Goal: Information Seeking & Learning: Learn about a topic

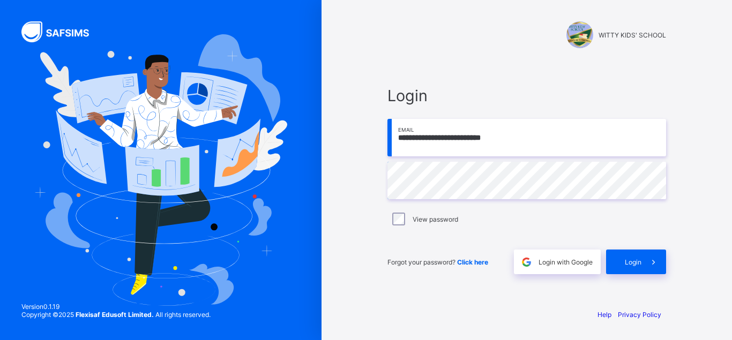
click at [402, 225] on div "View password" at bounding box center [526, 219] width 279 height 23
drag, startPoint x: 555, startPoint y: 142, endPoint x: 345, endPoint y: 147, distance: 209.6
click at [387, 147] on input "**********" at bounding box center [526, 138] width 279 height 38
click at [514, 201] on div "**********" at bounding box center [526, 180] width 279 height 188
click at [646, 266] on span at bounding box center [653, 262] width 25 height 25
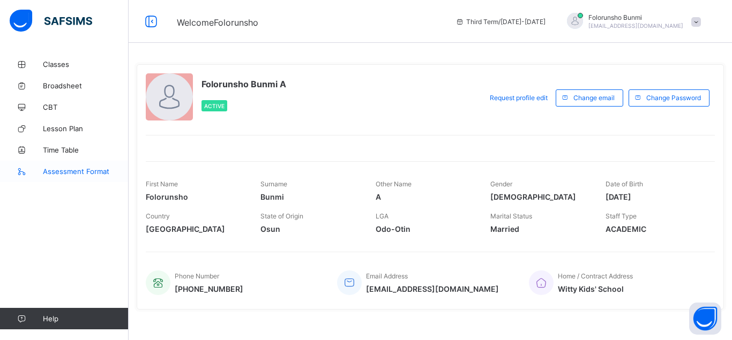
click at [72, 170] on span "Assessment Format" at bounding box center [86, 171] width 86 height 9
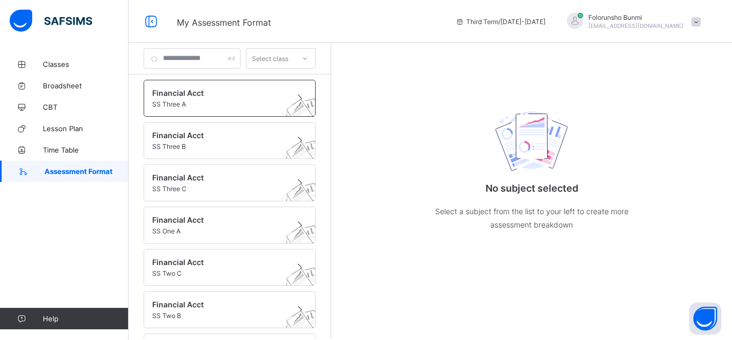
click at [188, 109] on div "Financial Acct SS Three A" at bounding box center [230, 98] width 172 height 37
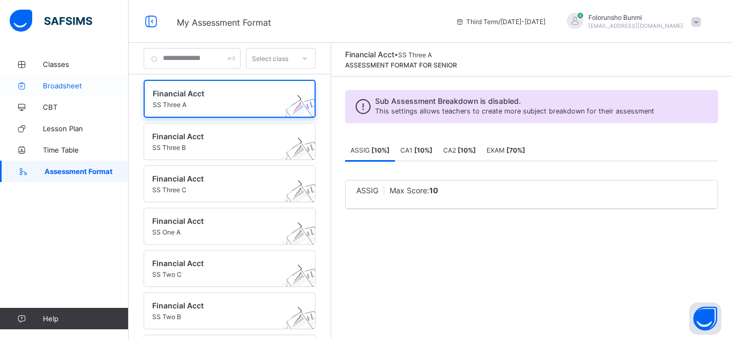
click at [77, 79] on link "Broadsheet" at bounding box center [64, 85] width 129 height 21
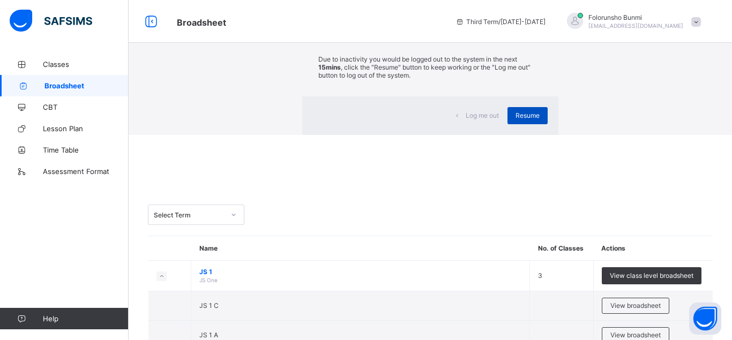
click at [515, 119] on span "Resume" at bounding box center [527, 115] width 24 height 8
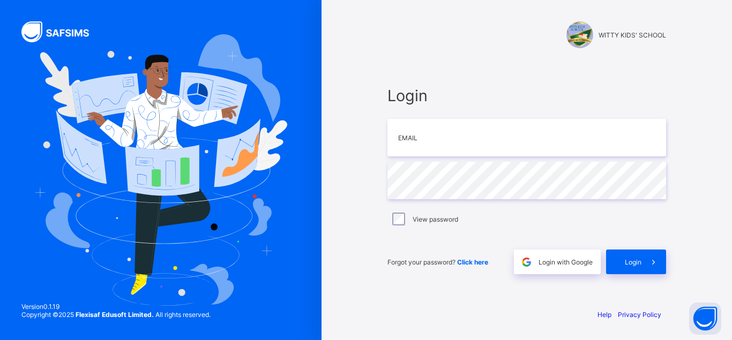
type input "**********"
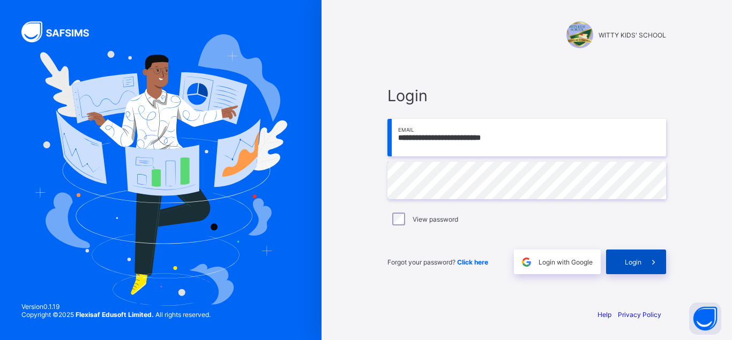
click at [646, 266] on span at bounding box center [653, 262] width 25 height 25
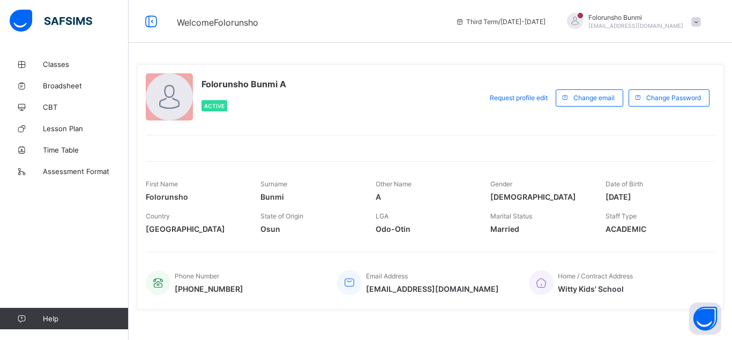
click at [698, 26] on span at bounding box center [696, 22] width 10 height 10
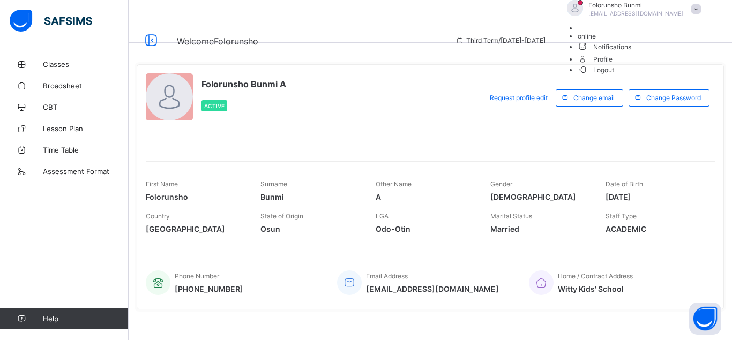
click at [615, 76] on span "Logout" at bounding box center [596, 69] width 37 height 11
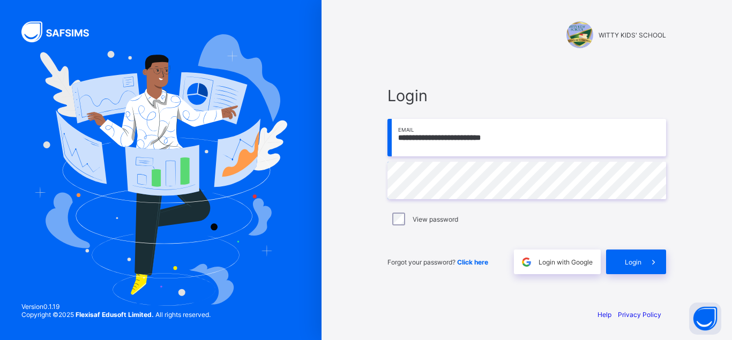
drag, startPoint x: 534, startPoint y: 139, endPoint x: 374, endPoint y: 137, distance: 160.2
click at [387, 137] on input "**********" at bounding box center [526, 138] width 279 height 38
paste input "email"
type input "**********"
click at [618, 267] on div "Login" at bounding box center [636, 262] width 60 height 25
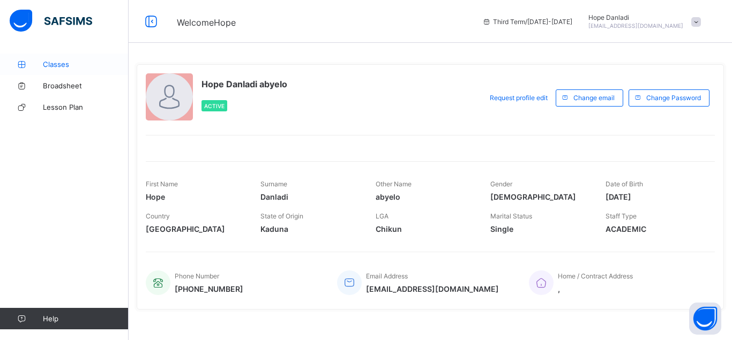
click at [63, 60] on span "Classes" at bounding box center [86, 64] width 86 height 9
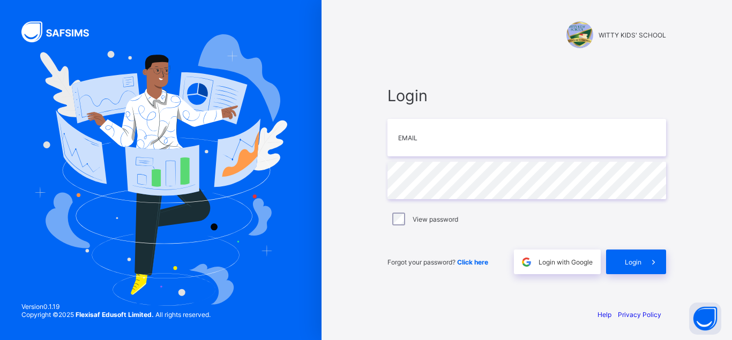
type input "**********"
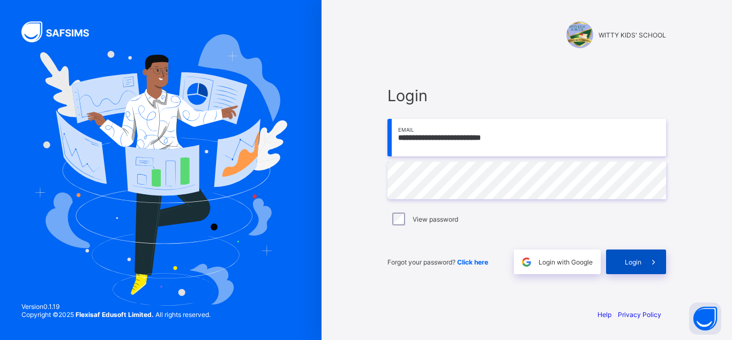
click at [641, 260] on span "Login" at bounding box center [633, 262] width 17 height 8
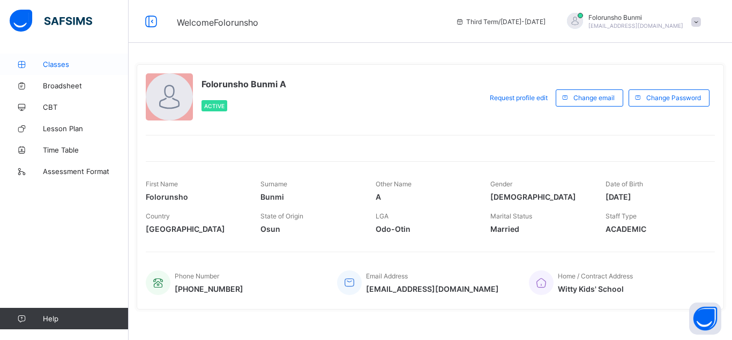
click at [49, 61] on span "Classes" at bounding box center [86, 64] width 86 height 9
click at [698, 18] on span at bounding box center [696, 22] width 10 height 10
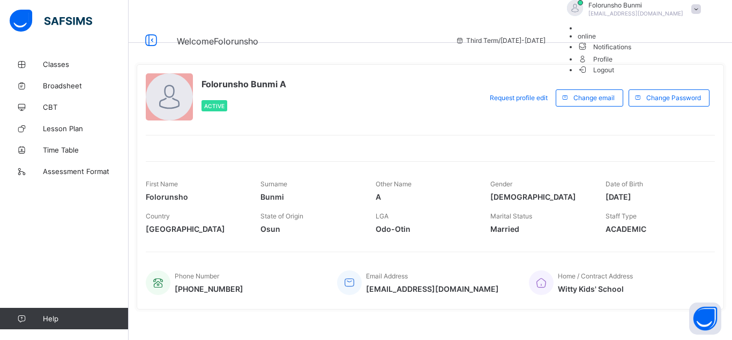
click at [615, 76] on span "Logout" at bounding box center [596, 69] width 37 height 11
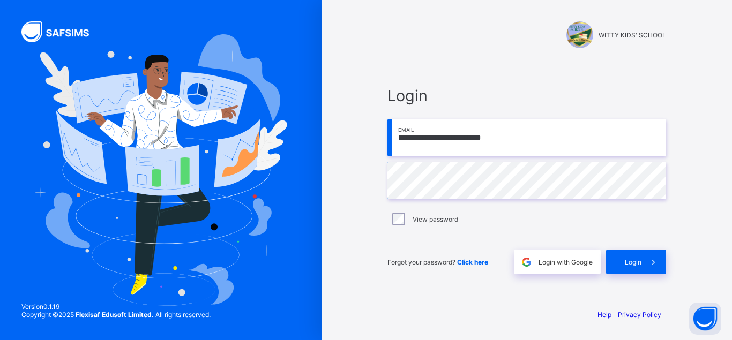
drag, startPoint x: 538, startPoint y: 139, endPoint x: 335, endPoint y: 137, distance: 203.1
click at [387, 137] on input "**********" at bounding box center [526, 138] width 279 height 38
paste input "email"
type input "**********"
click at [642, 265] on span at bounding box center [653, 262] width 25 height 25
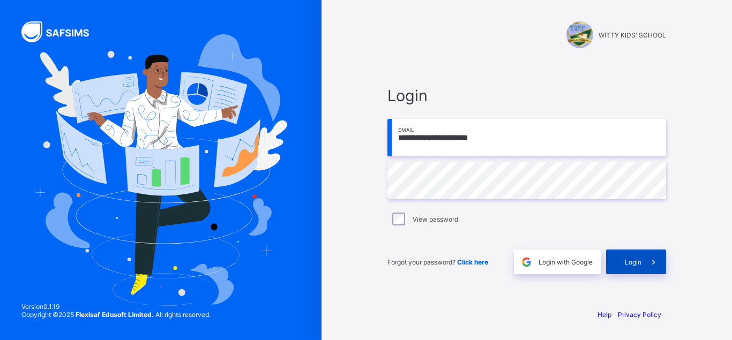
click at [634, 265] on span "Login" at bounding box center [633, 262] width 17 height 8
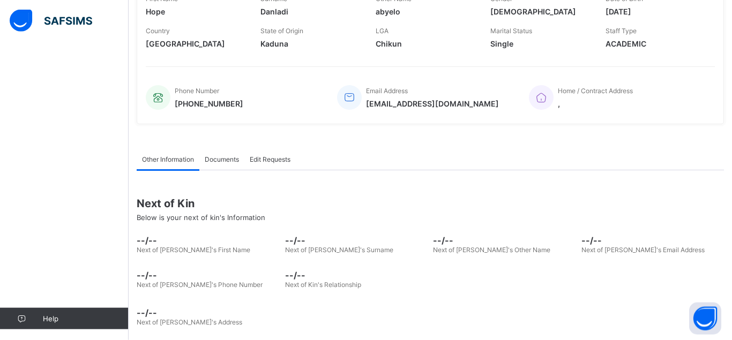
scroll to position [196, 0]
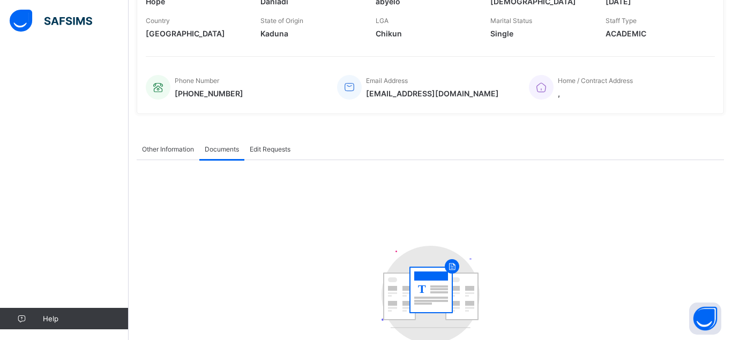
scroll to position [196, 0]
click at [274, 148] on span "Edit Requests" at bounding box center [270, 149] width 41 height 8
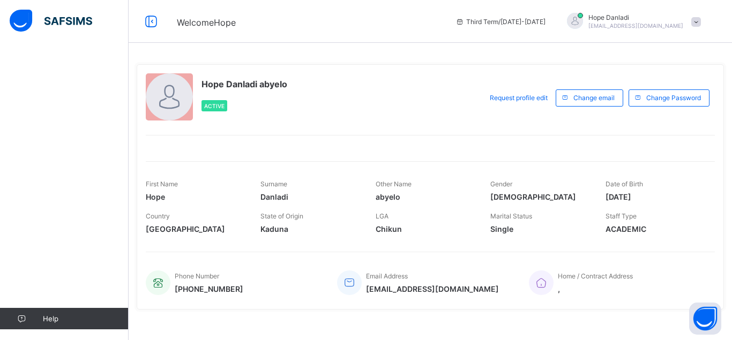
scroll to position [195, 0]
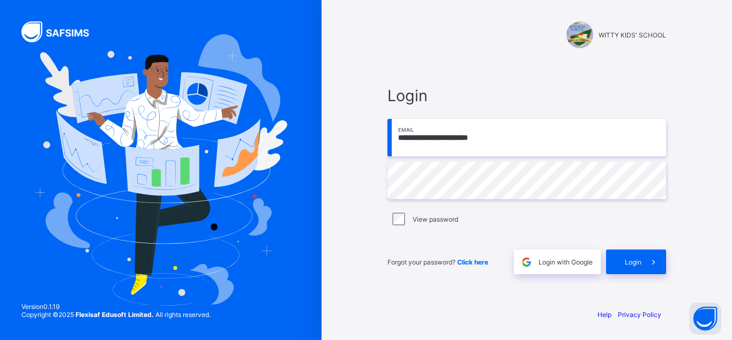
type input "**********"
click at [627, 263] on span "Login" at bounding box center [633, 262] width 17 height 8
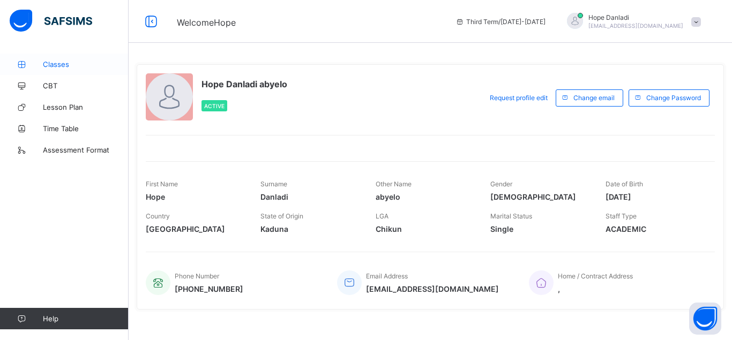
click at [61, 72] on link "Classes" at bounding box center [64, 64] width 129 height 21
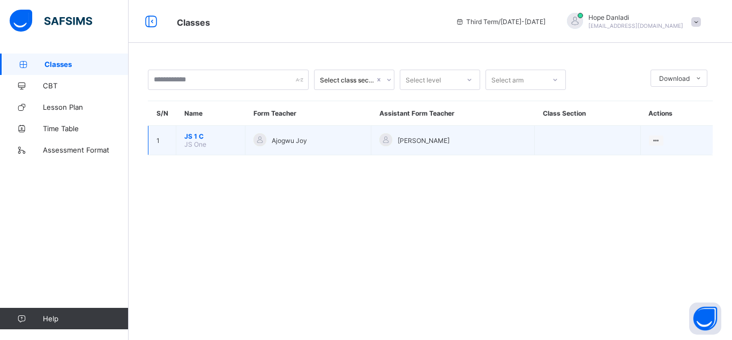
click at [196, 140] on span "JS 1 C" at bounding box center [210, 136] width 53 height 8
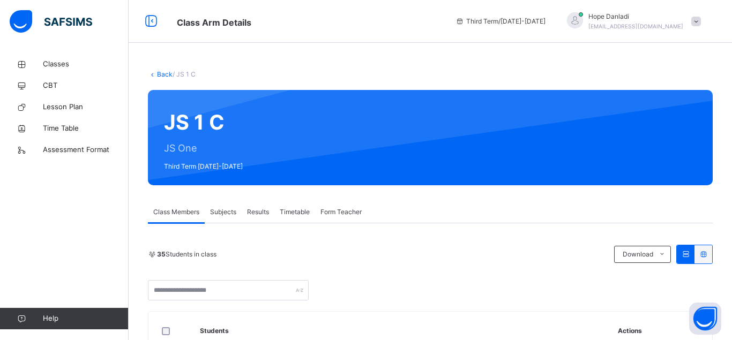
click at [233, 214] on span "Subjects" at bounding box center [223, 212] width 26 height 10
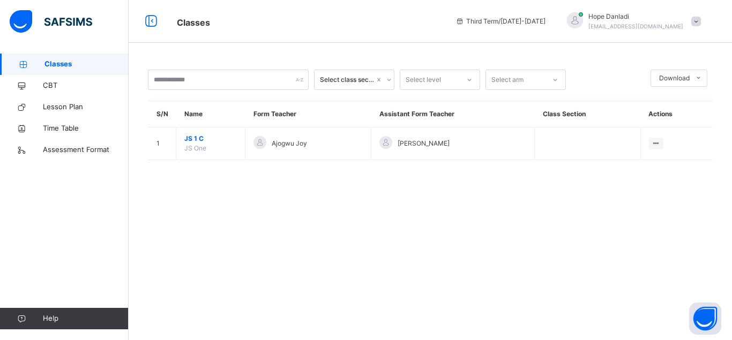
click at [695, 24] on span at bounding box center [696, 22] width 10 height 10
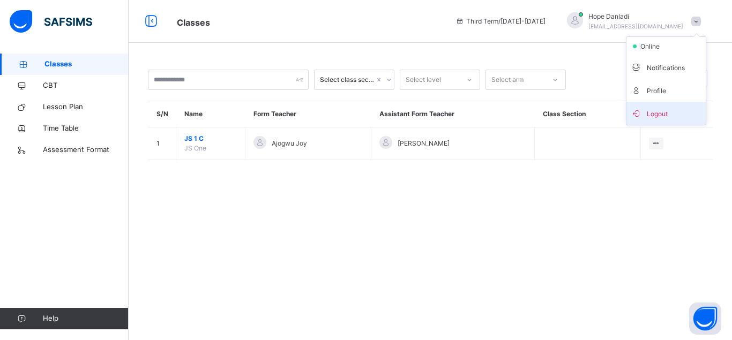
click at [654, 116] on span "Logout" at bounding box center [666, 113] width 71 height 14
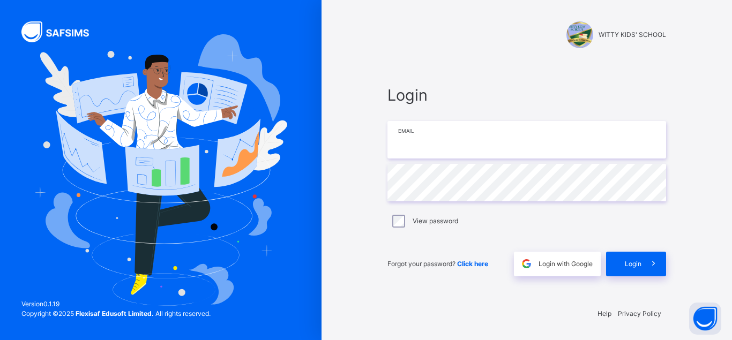
click at [489, 128] on input "email" at bounding box center [526, 140] width 279 height 38
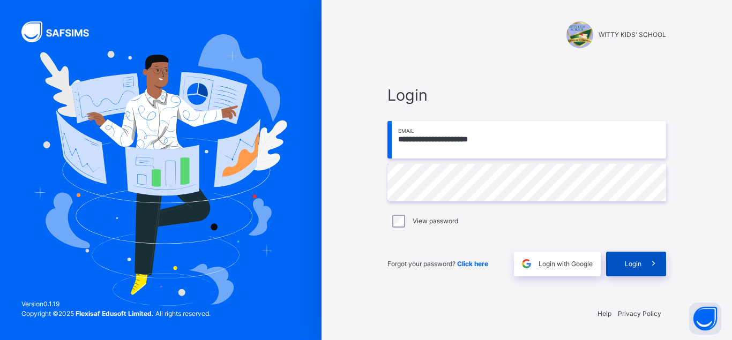
type input "**********"
click at [623, 263] on div "Login" at bounding box center [636, 264] width 60 height 25
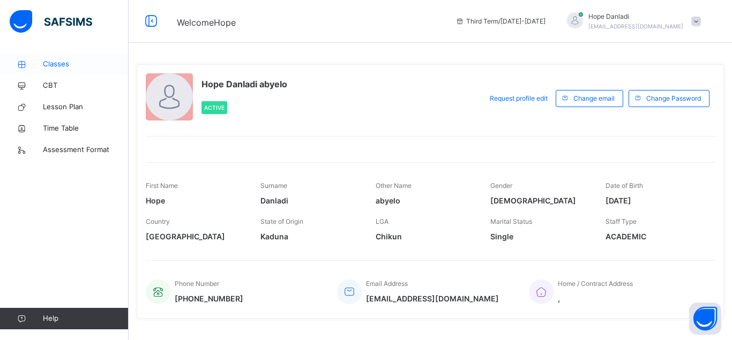
click at [45, 56] on link "Classes" at bounding box center [64, 64] width 129 height 21
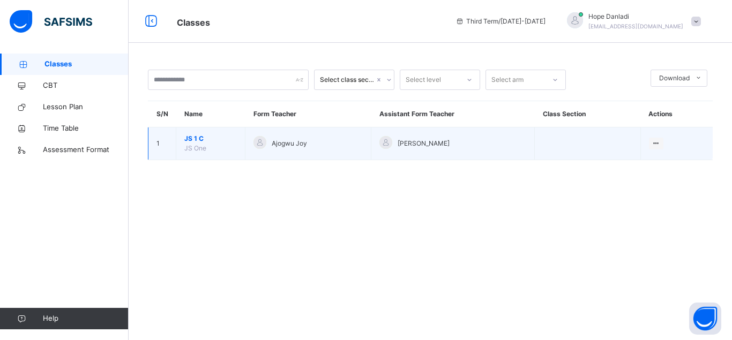
click at [191, 144] on span "JS 1 C" at bounding box center [210, 139] width 53 height 10
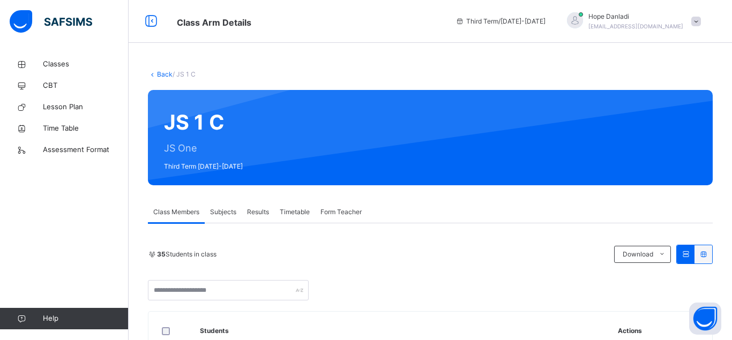
click at [239, 212] on div "Subjects" at bounding box center [223, 211] width 37 height 21
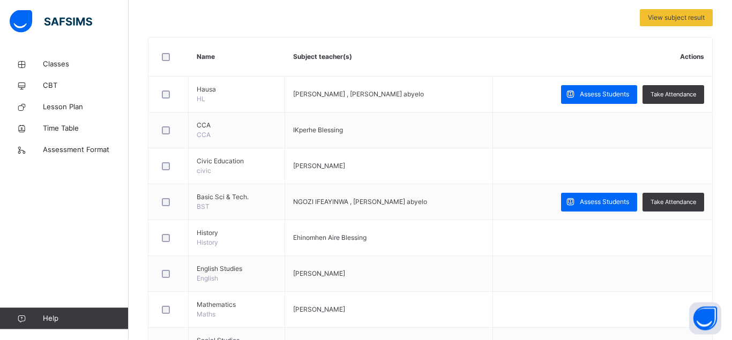
scroll to position [210, 0]
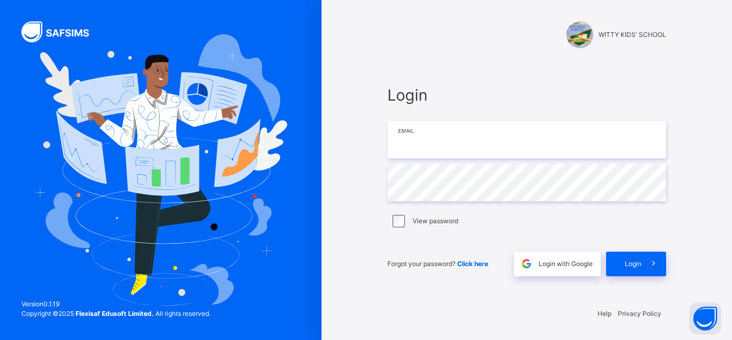
click at [502, 148] on input "email" at bounding box center [526, 140] width 279 height 38
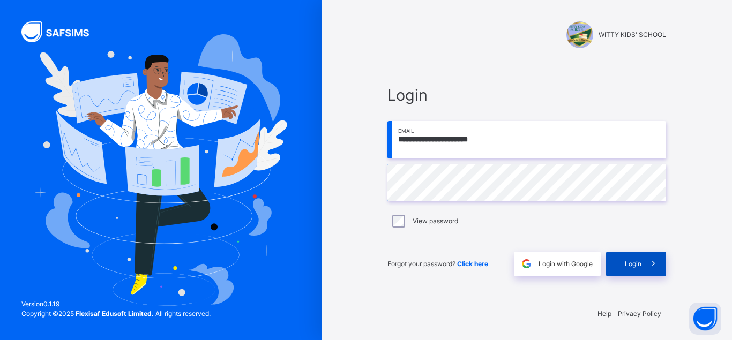
type input "**********"
click at [647, 263] on span at bounding box center [653, 264] width 25 height 25
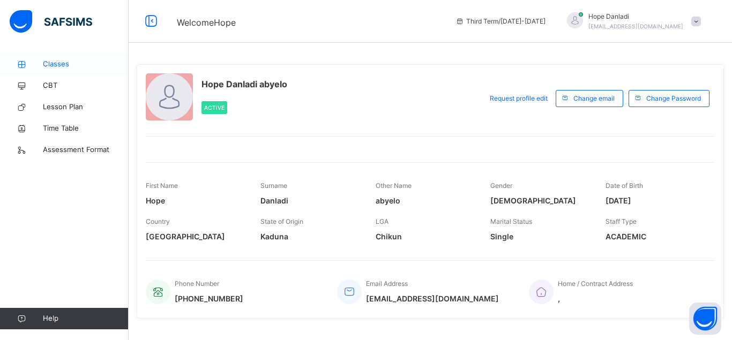
click at [47, 68] on span "Classes" at bounding box center [86, 64] width 86 height 11
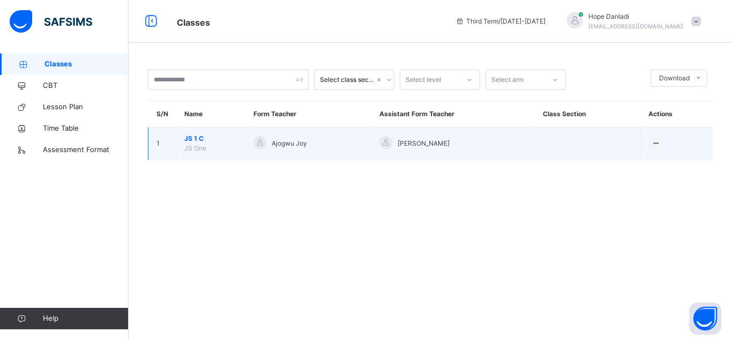
click at [194, 144] on span "JS 1 C" at bounding box center [210, 139] width 53 height 10
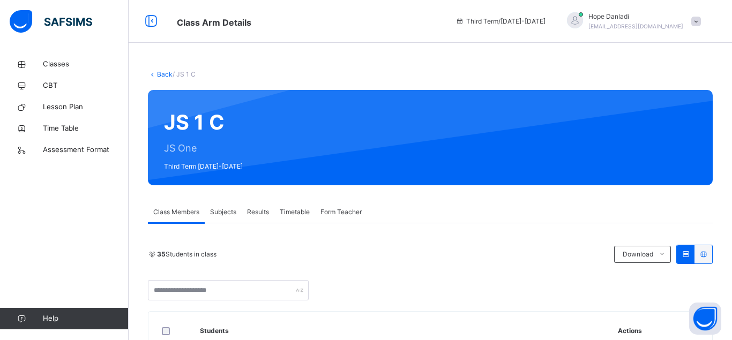
click at [227, 216] on span "Subjects" at bounding box center [223, 212] width 26 height 10
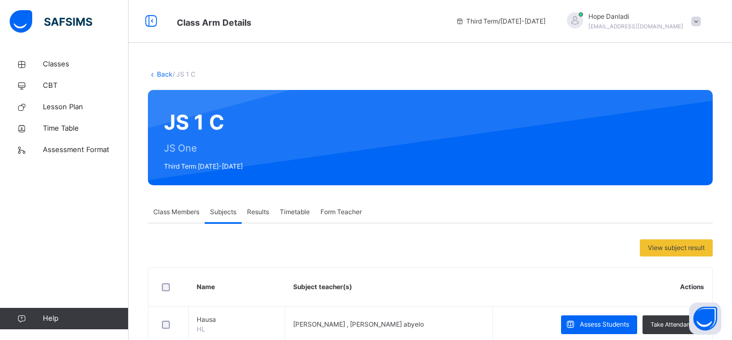
click at [259, 216] on span "Results" at bounding box center [258, 212] width 22 height 10
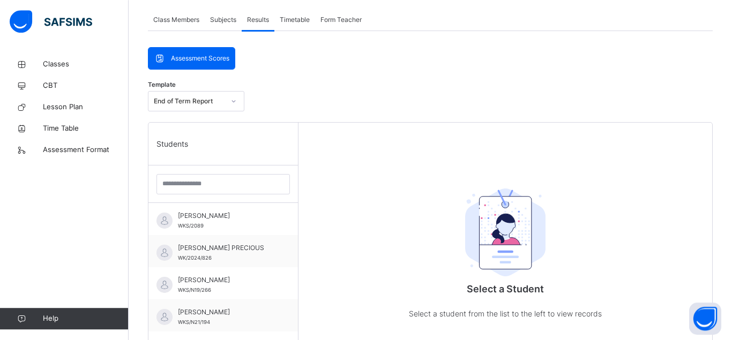
scroll to position [226, 0]
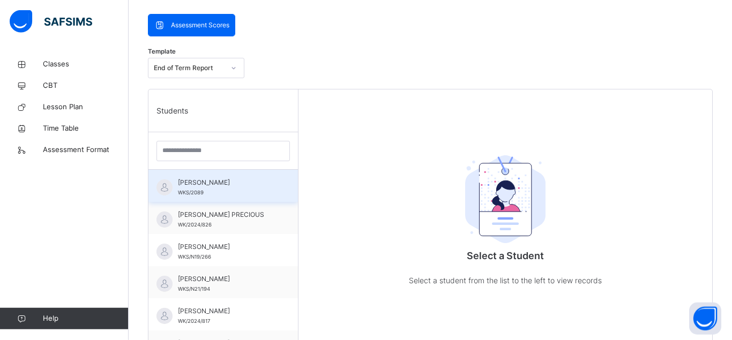
click at [195, 172] on div "[PERSON_NAME] WKS/2089" at bounding box center [222, 186] width 149 height 32
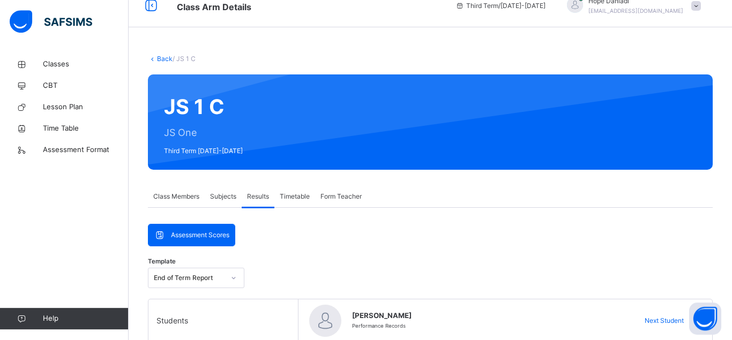
scroll to position [0, 0]
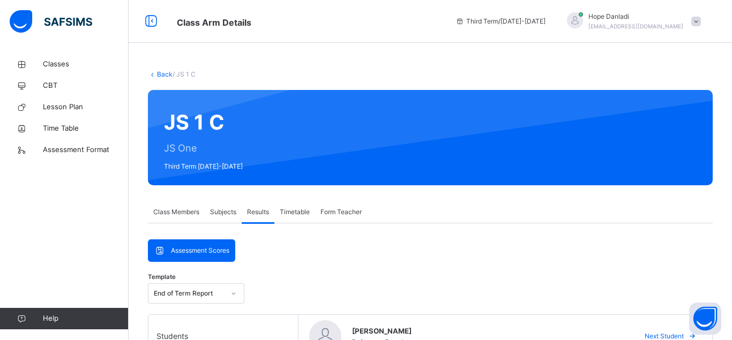
click at [291, 209] on span "Timetable" at bounding box center [295, 212] width 30 height 10
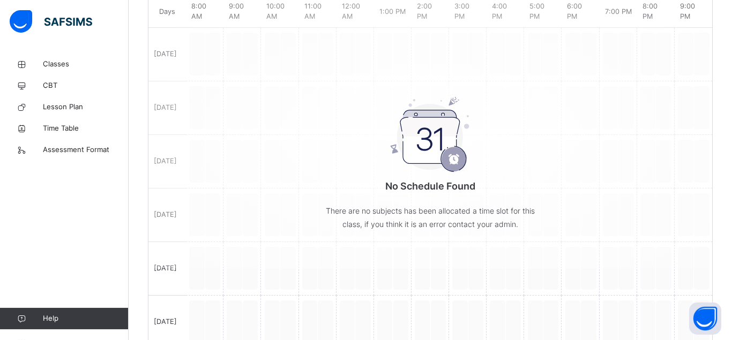
scroll to position [140, 0]
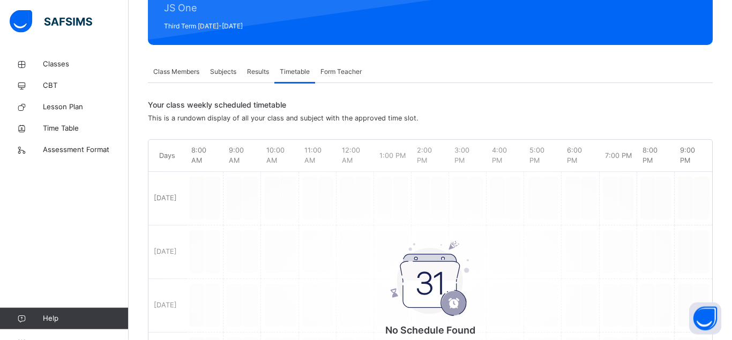
click at [351, 72] on span "Form Teacher" at bounding box center [340, 72] width 41 height 10
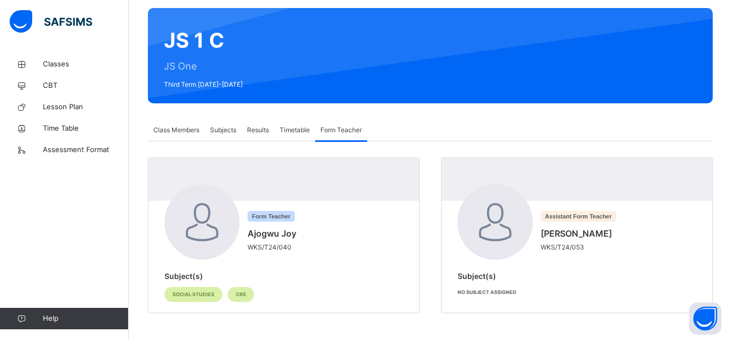
click at [177, 131] on span "Class Members" at bounding box center [176, 130] width 46 height 10
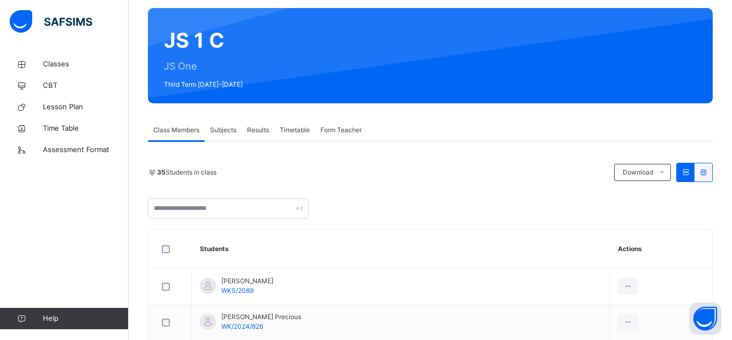
click at [221, 125] on div "Subjects" at bounding box center [223, 129] width 37 height 21
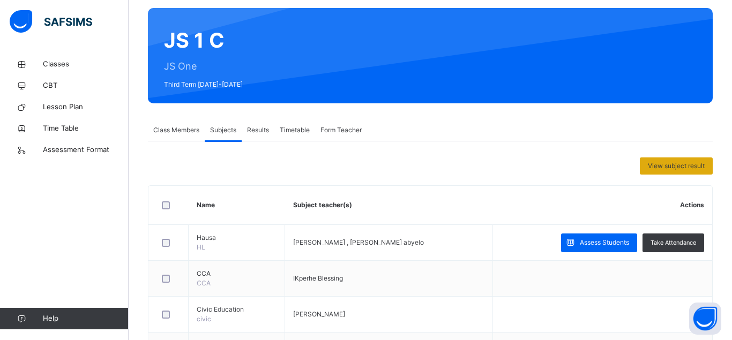
click at [672, 167] on span "View subject result" at bounding box center [676, 166] width 57 height 10
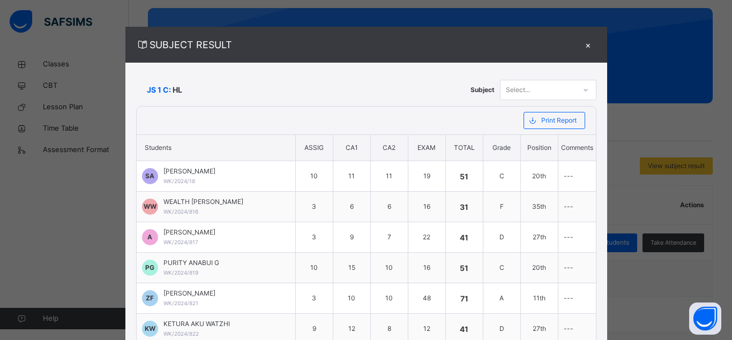
click at [580, 47] on div "×" at bounding box center [588, 45] width 16 height 14
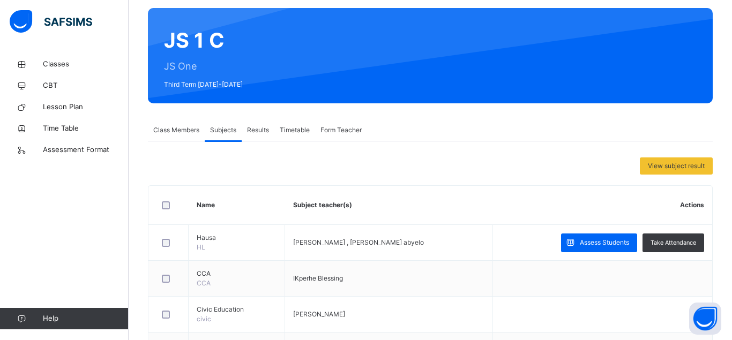
click at [170, 137] on div "Class Members" at bounding box center [176, 129] width 57 height 21
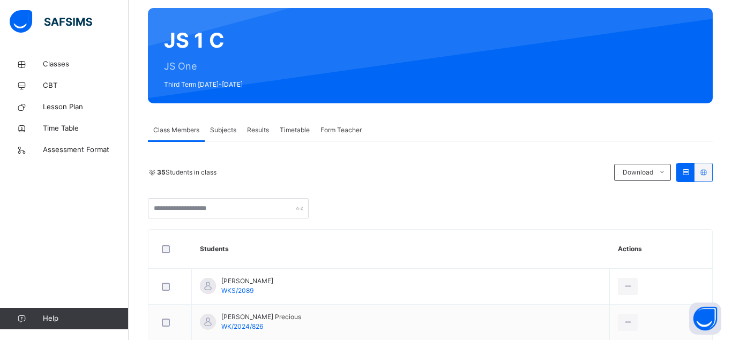
click at [220, 140] on div "Subjects" at bounding box center [223, 129] width 37 height 21
